Goal: Task Accomplishment & Management: Use online tool/utility

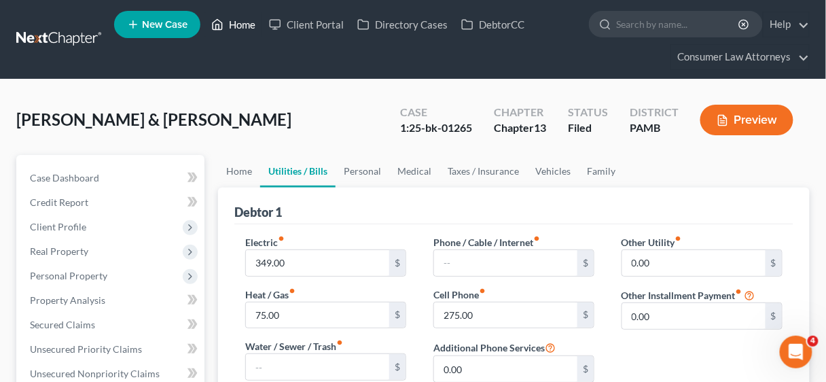
click at [238, 24] on link "Home" at bounding box center [233, 24] width 58 height 24
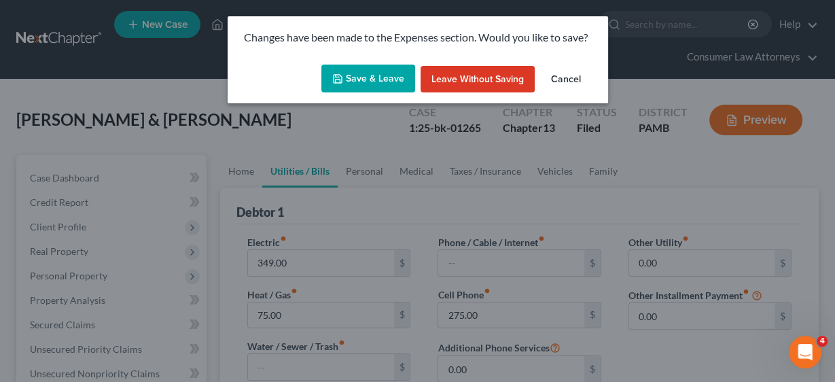
click at [376, 84] on button "Save & Leave" at bounding box center [368, 79] width 94 height 29
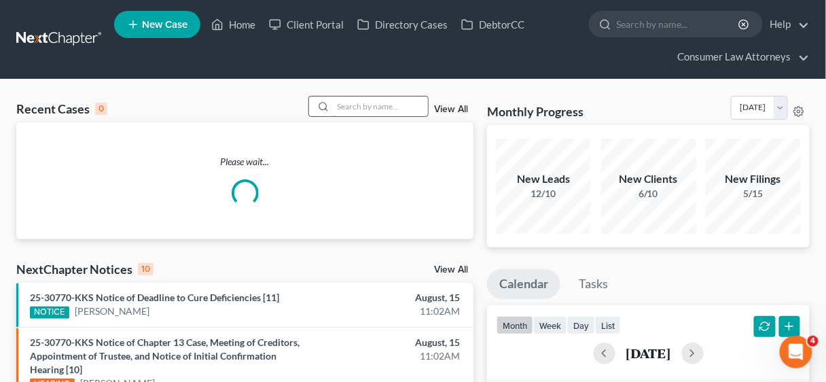
click at [366, 106] on input "search" at bounding box center [380, 106] width 95 height 20
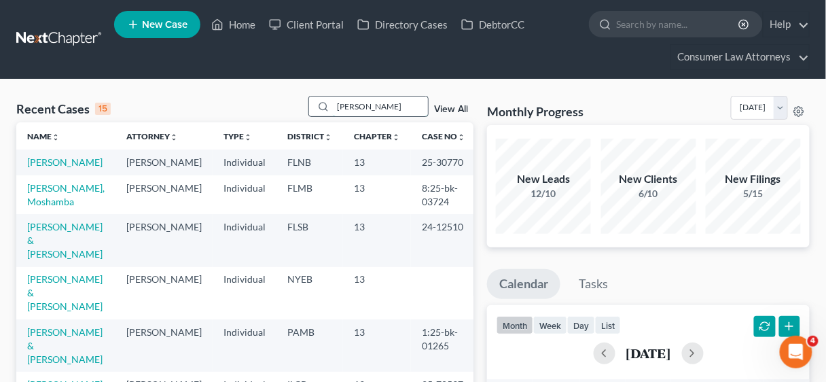
type input "[PERSON_NAME]"
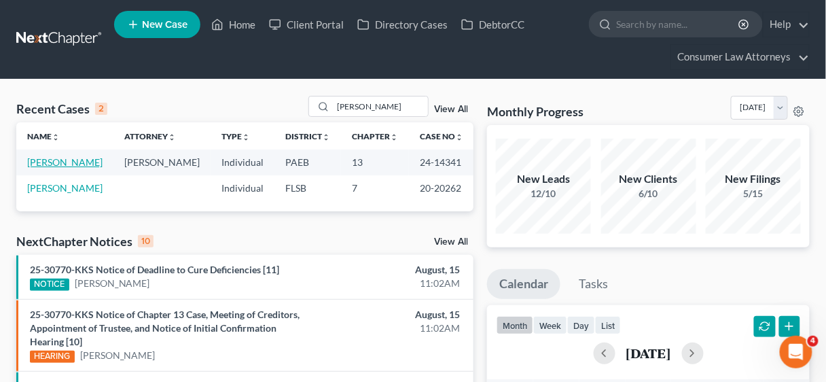
click at [73, 159] on link "[PERSON_NAME]" at bounding box center [64, 162] width 75 height 12
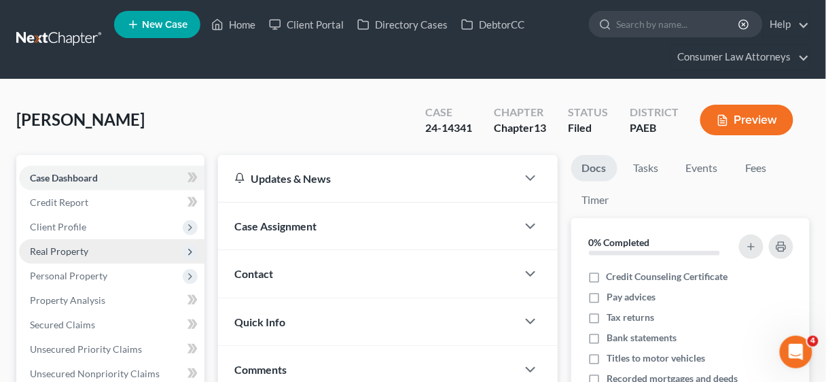
click at [67, 249] on span "Real Property" at bounding box center [59, 251] width 58 height 12
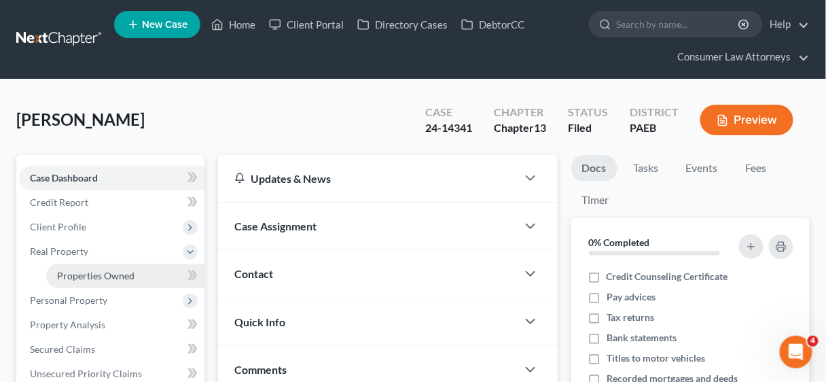
click at [105, 274] on span "Properties Owned" at bounding box center [95, 276] width 77 height 12
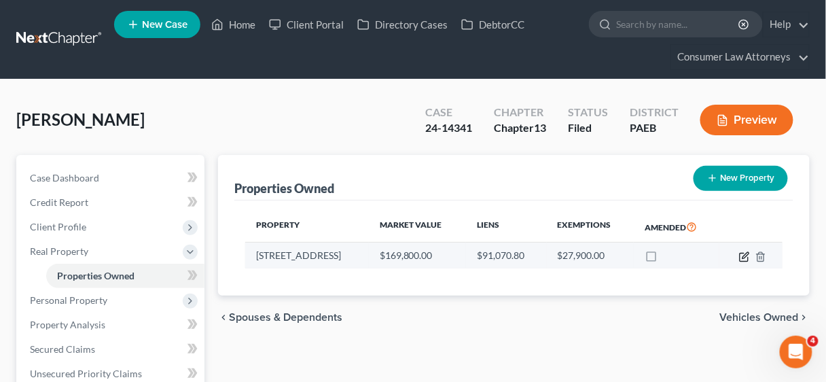
click at [745, 254] on icon "button" at bounding box center [744, 256] width 11 height 11
select select "39"
select select "47"
select select "0"
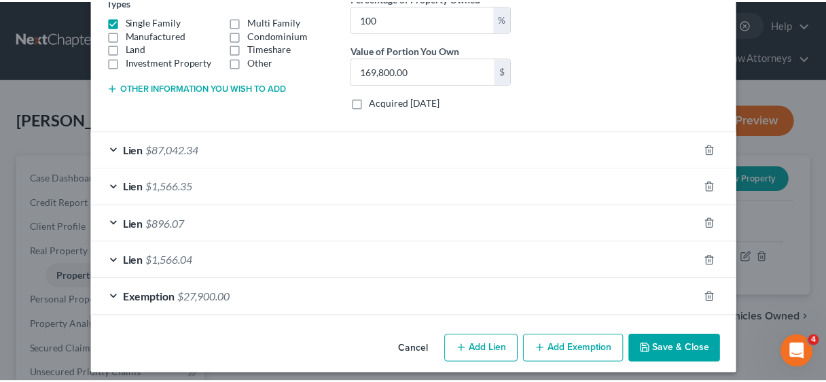
scroll to position [251, 0]
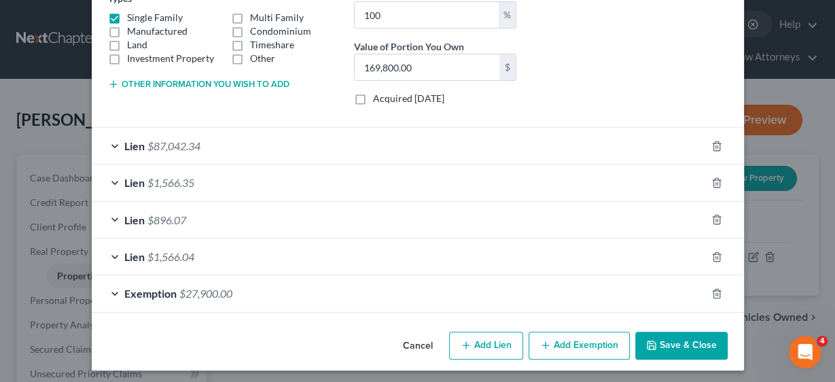
drag, startPoint x: 690, startPoint y: 338, endPoint x: 670, endPoint y: 328, distance: 21.9
click at [690, 338] on button "Save & Close" at bounding box center [681, 346] width 92 height 29
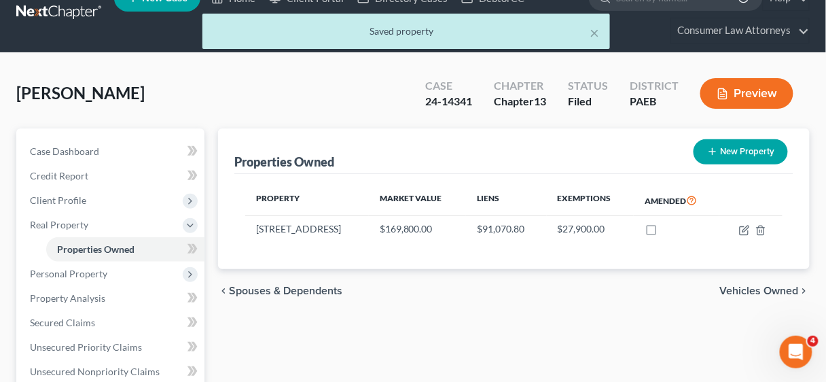
scroll to position [326, 0]
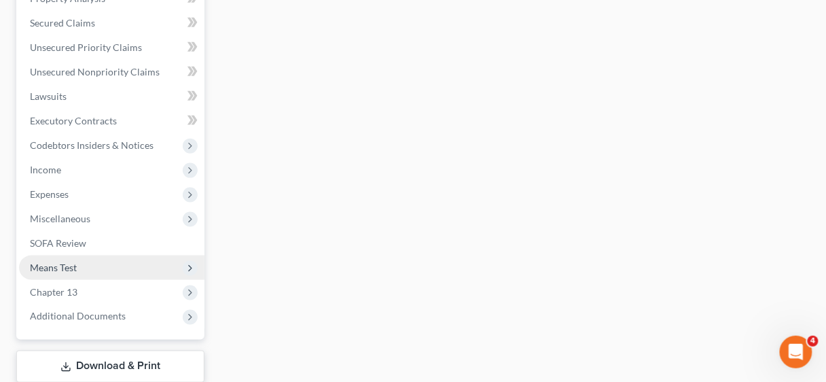
click at [63, 262] on span "Means Test" at bounding box center [53, 268] width 47 height 12
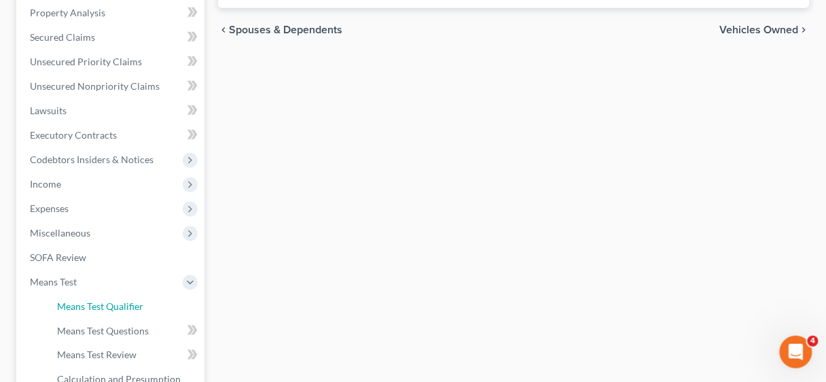
scroll to position [302, 0]
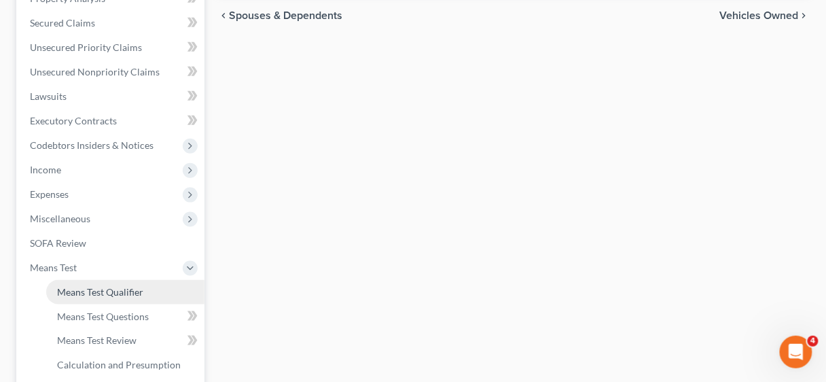
click at [111, 291] on span "Means Test Qualifier" at bounding box center [100, 292] width 86 height 12
